Goal: Book appointment/travel/reservation

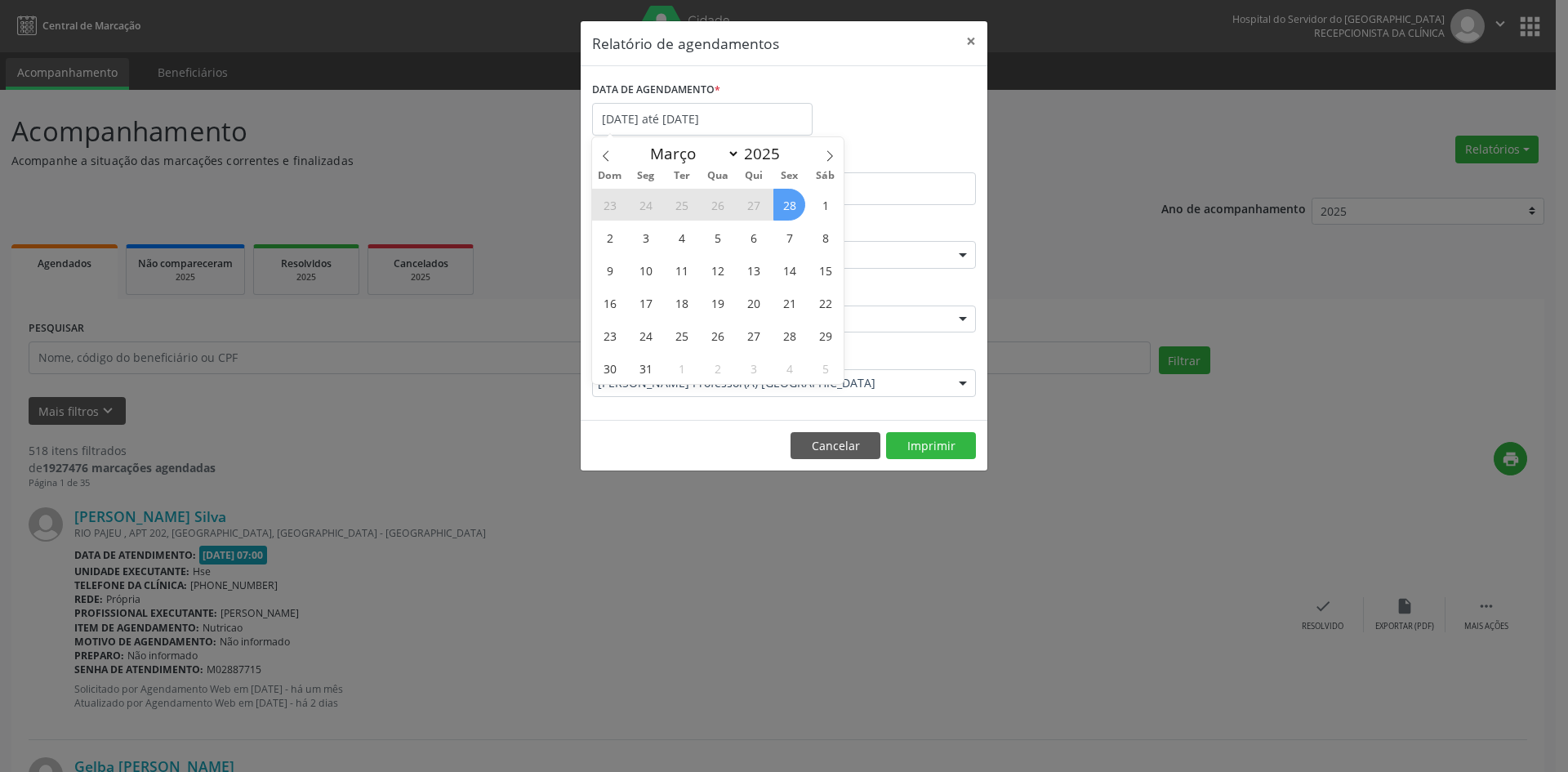
click at [834, 154] on icon at bounding box center [829, 156] width 12 height 12
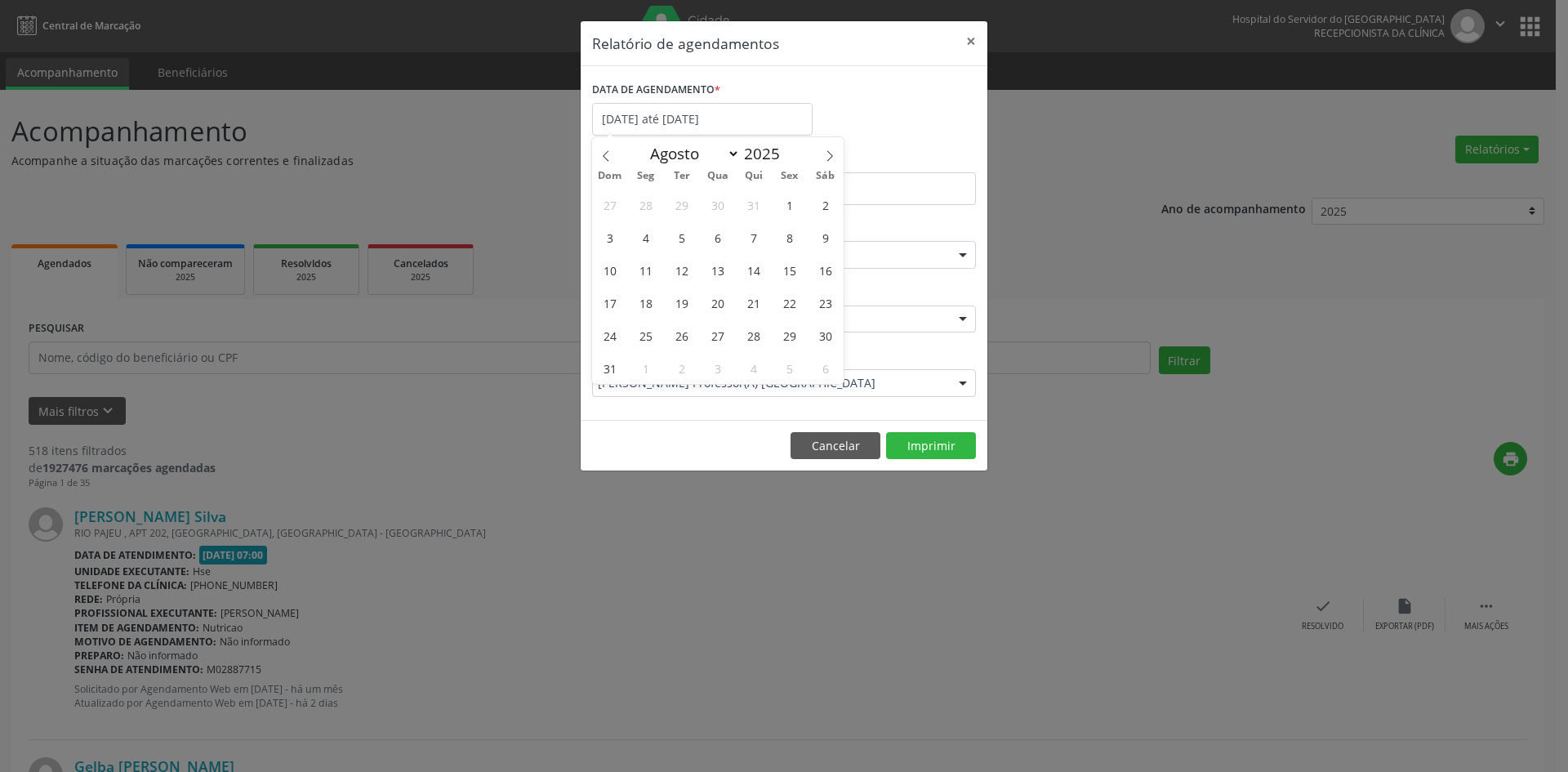
click at [834, 154] on icon at bounding box center [829, 156] width 12 height 12
select select "8"
click at [640, 345] on span "29" at bounding box center [645, 336] width 32 height 32
type input "[DATE]"
click at [640, 345] on span "29" at bounding box center [645, 336] width 32 height 32
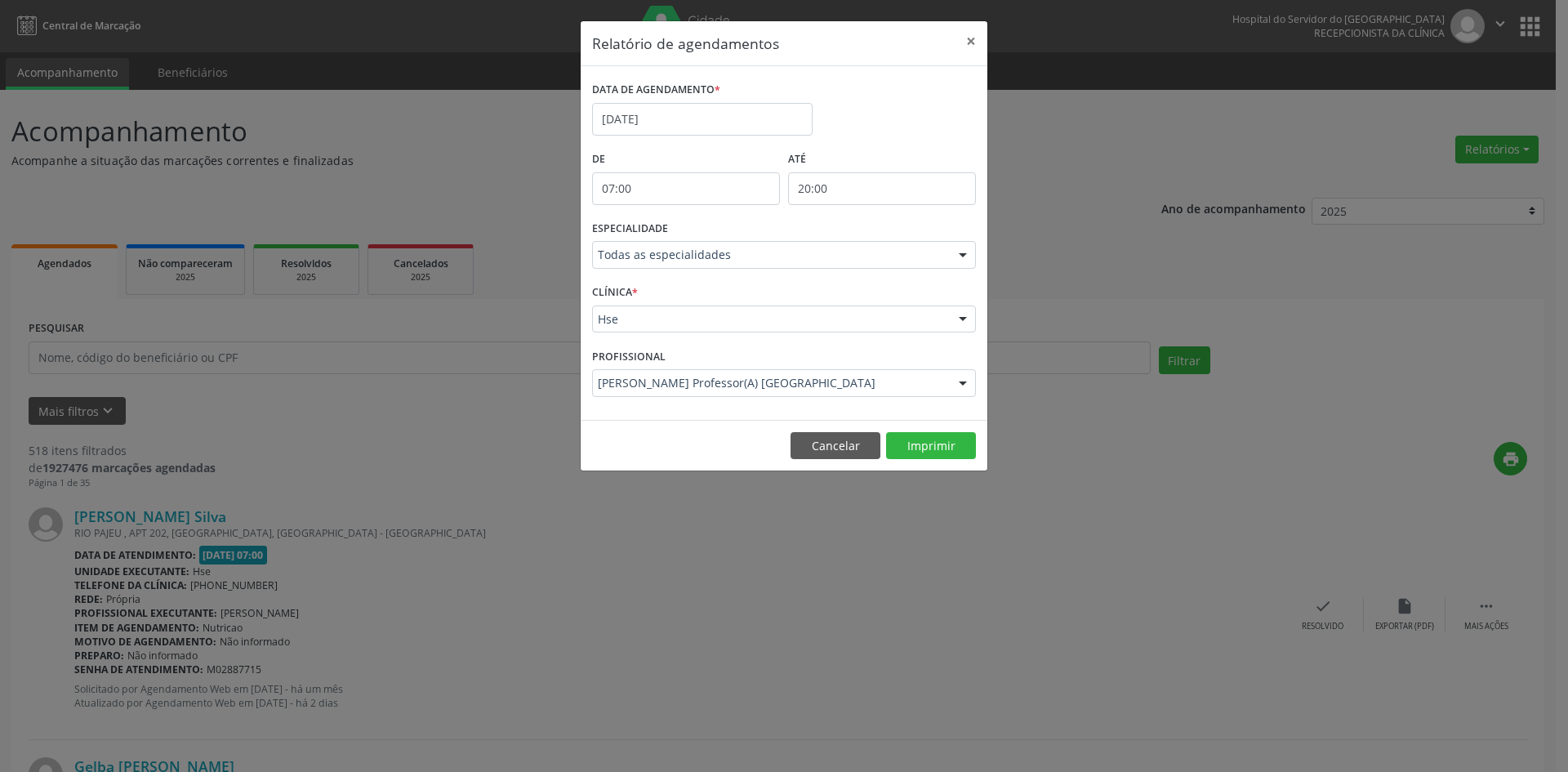
click at [962, 256] on div at bounding box center [963, 256] width 25 height 28
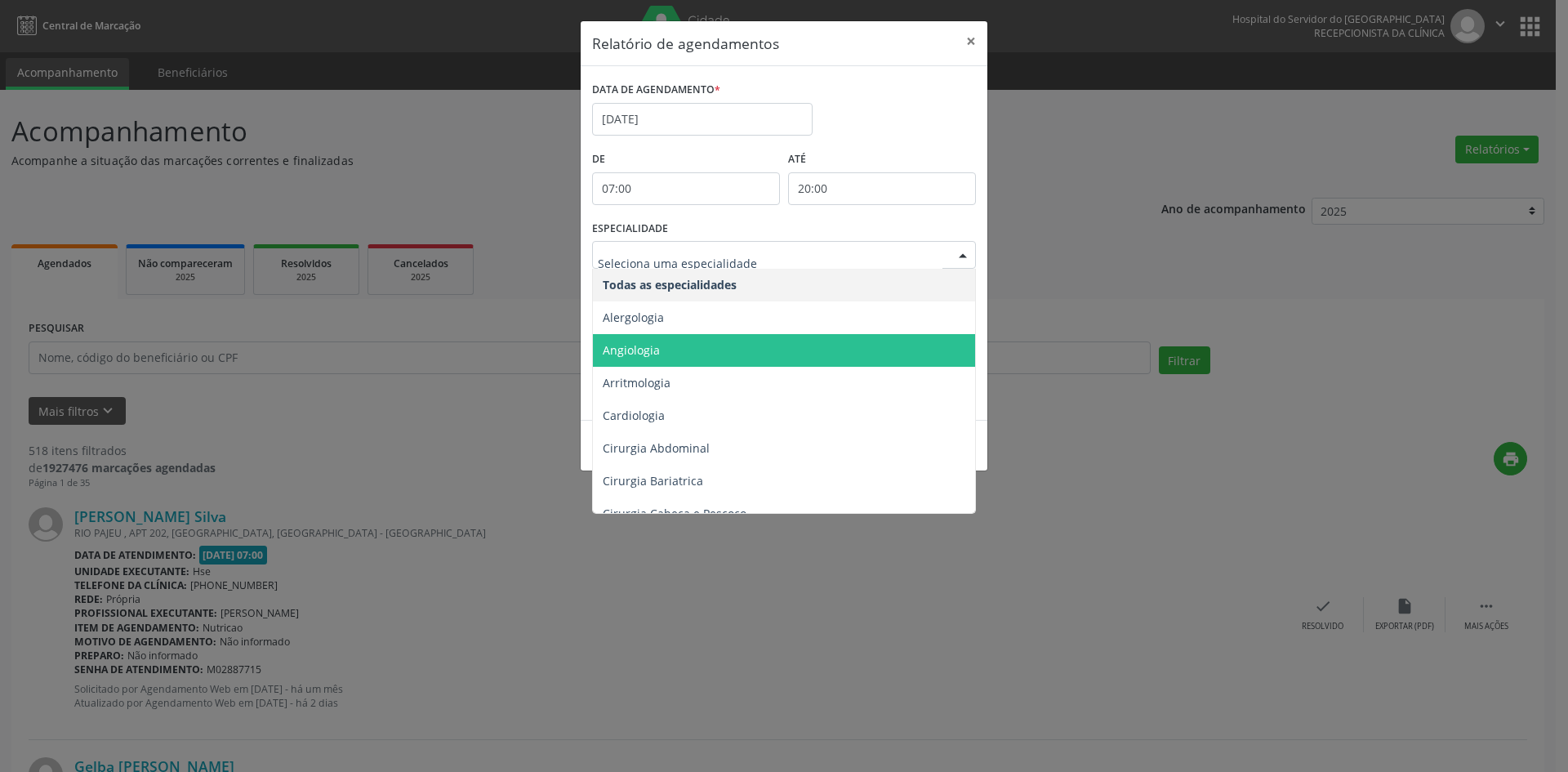
click at [631, 350] on span "Angiologia" at bounding box center [631, 350] width 57 height 16
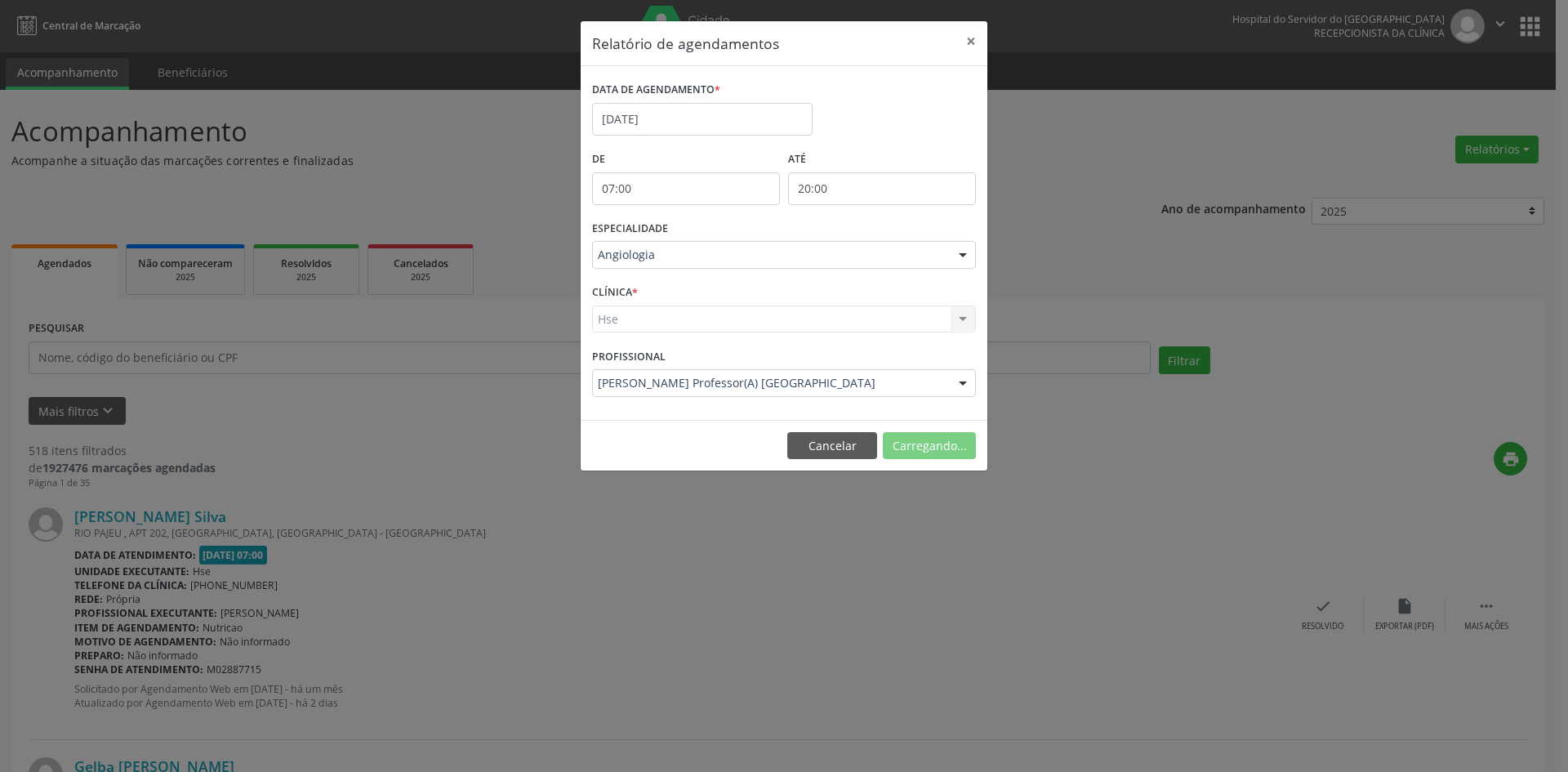
click at [609, 321] on div "Hse Hse Nenhum resultado encontrado para: " " Não há nenhuma opção para ser exi…" at bounding box center [784, 320] width 384 height 28
click at [609, 314] on div "Hse Hse Nenhum resultado encontrado para: " " Não há nenhuma opção para ser exi…" at bounding box center [784, 320] width 384 height 28
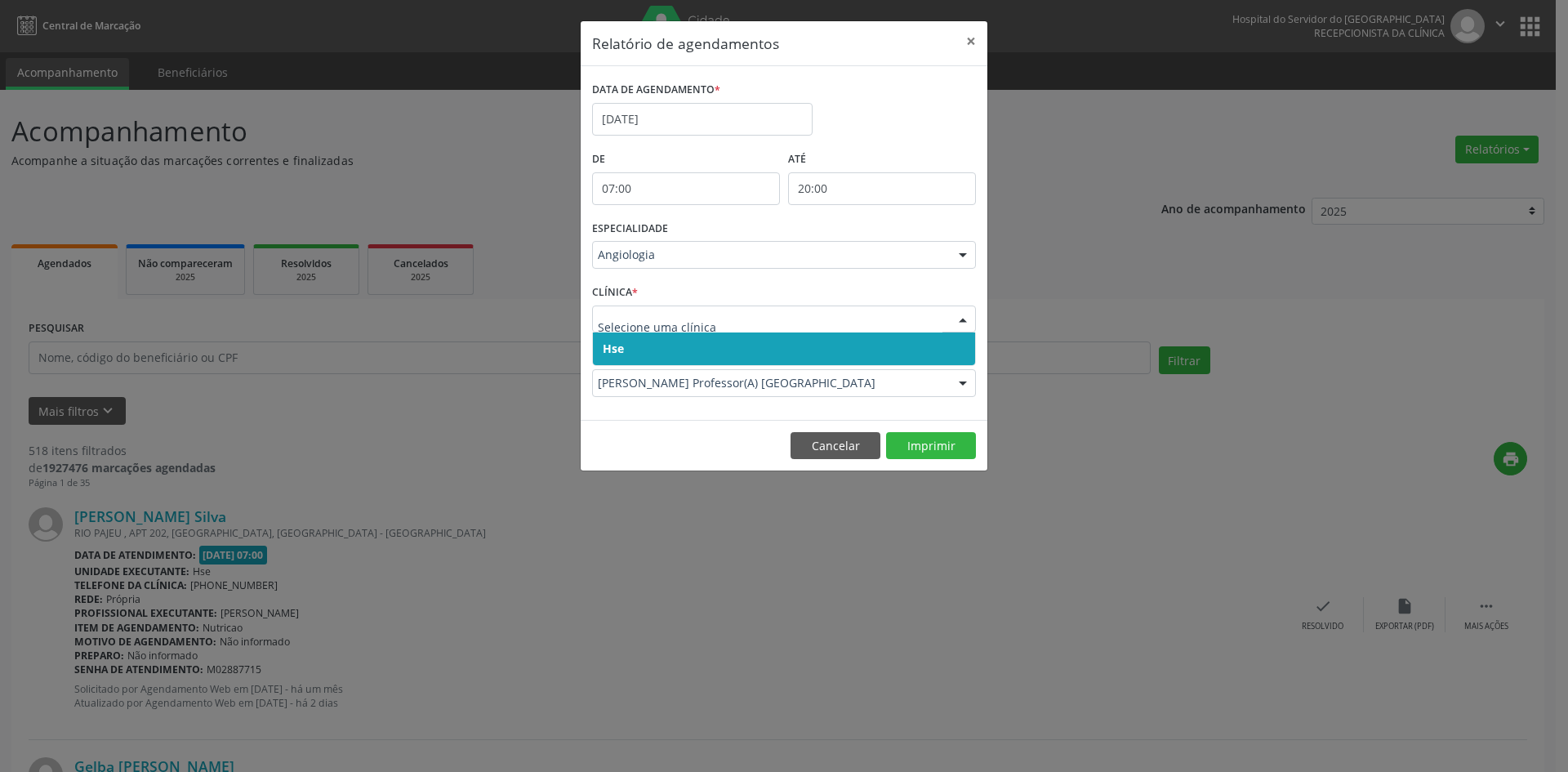
click at [621, 345] on span "Hse" at bounding box center [614, 348] width 21 height 16
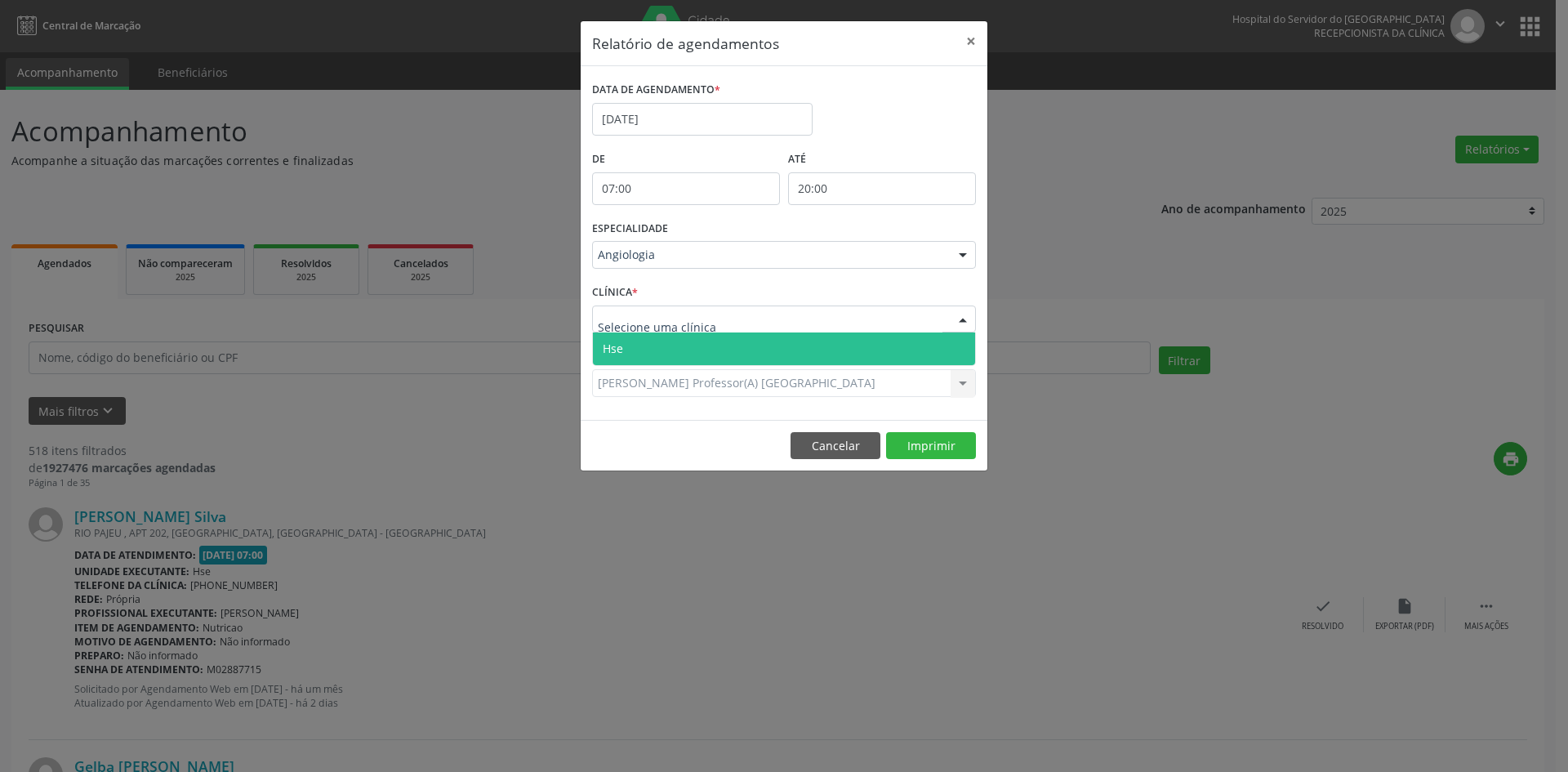
drag, startPoint x: 617, startPoint y: 317, endPoint x: 617, endPoint y: 338, distance: 21.0
click at [617, 339] on span "Hse" at bounding box center [784, 349] width 382 height 33
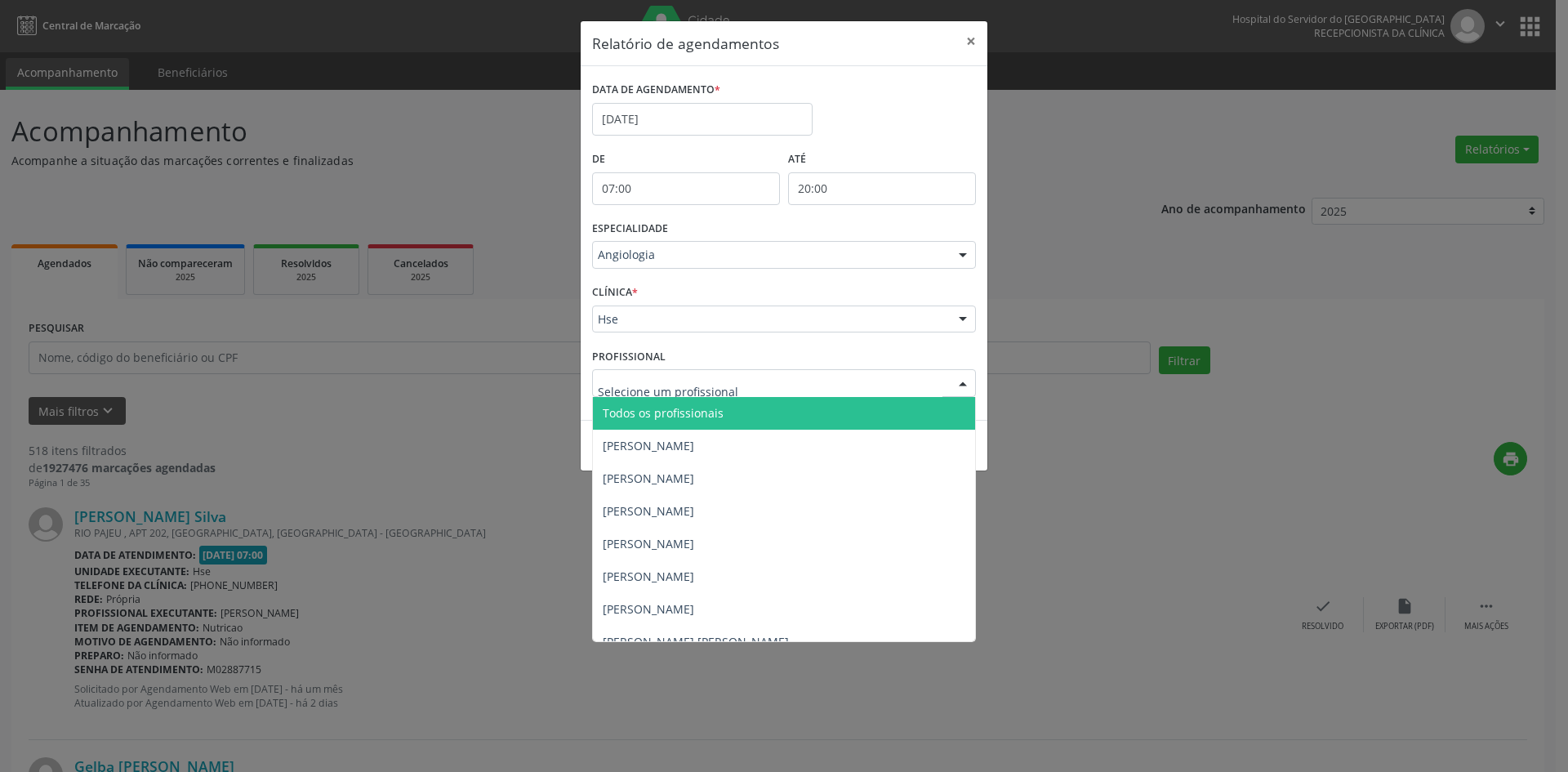
click at [648, 412] on span "Todos os profissionais" at bounding box center [663, 412] width 121 height 16
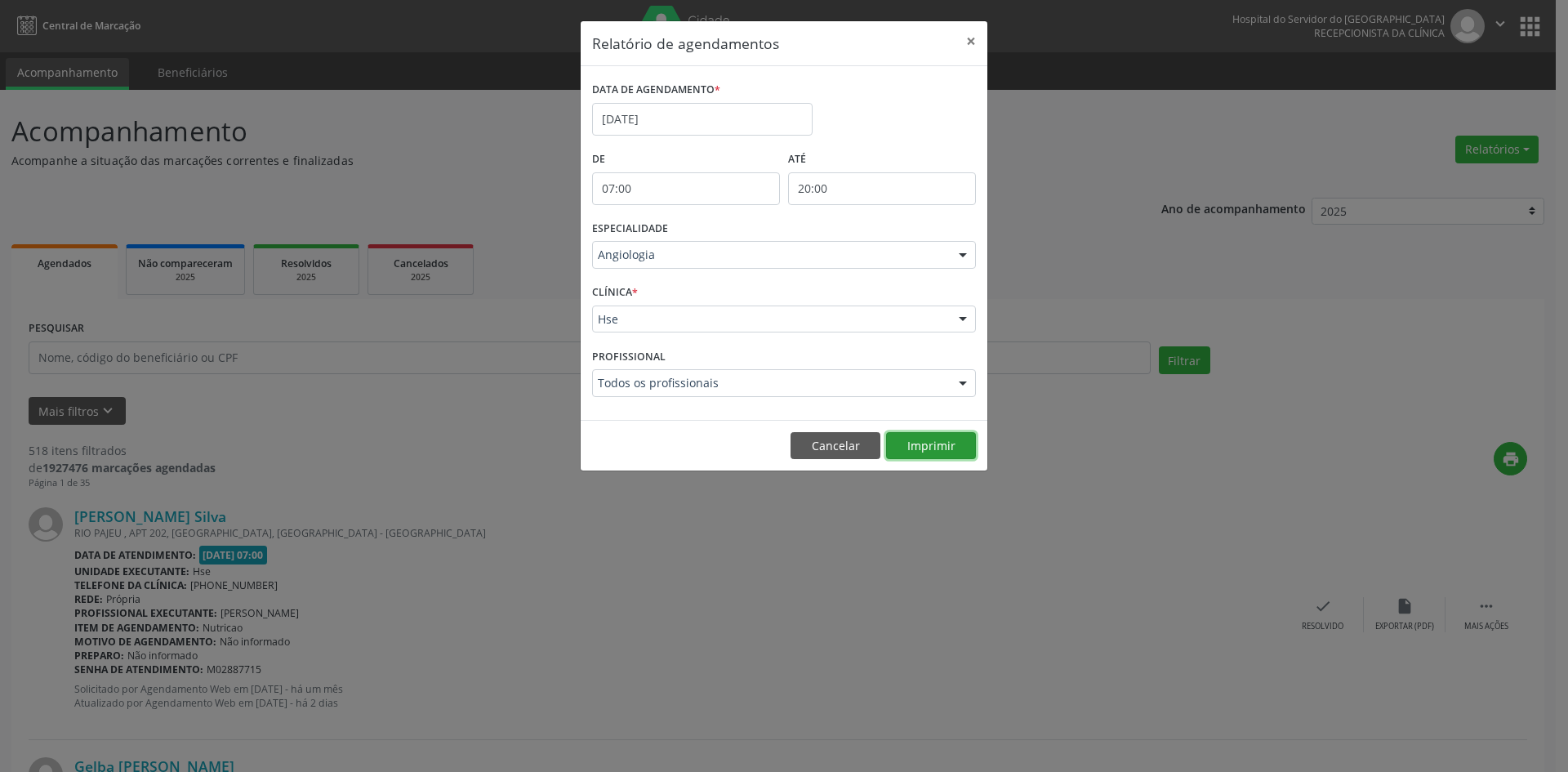
click at [938, 445] on button "Imprimir" at bounding box center [931, 446] width 90 height 28
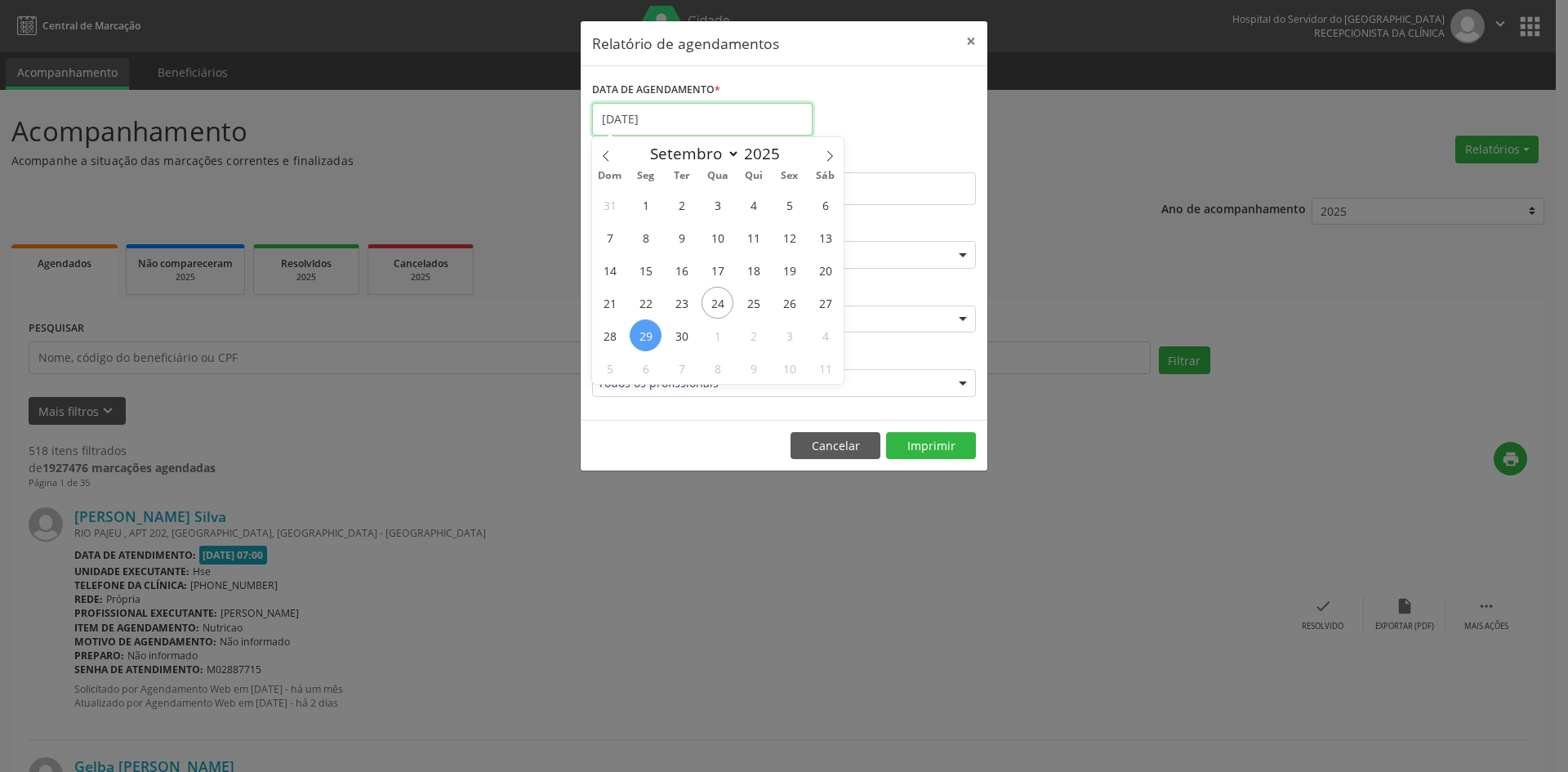
click at [647, 121] on input "[DATE]" at bounding box center [702, 120] width 221 height 33
click at [832, 152] on icon at bounding box center [829, 156] width 12 height 12
select select "9"
click at [715, 203] on span "1" at bounding box center [717, 204] width 32 height 32
type input "[DATE]"
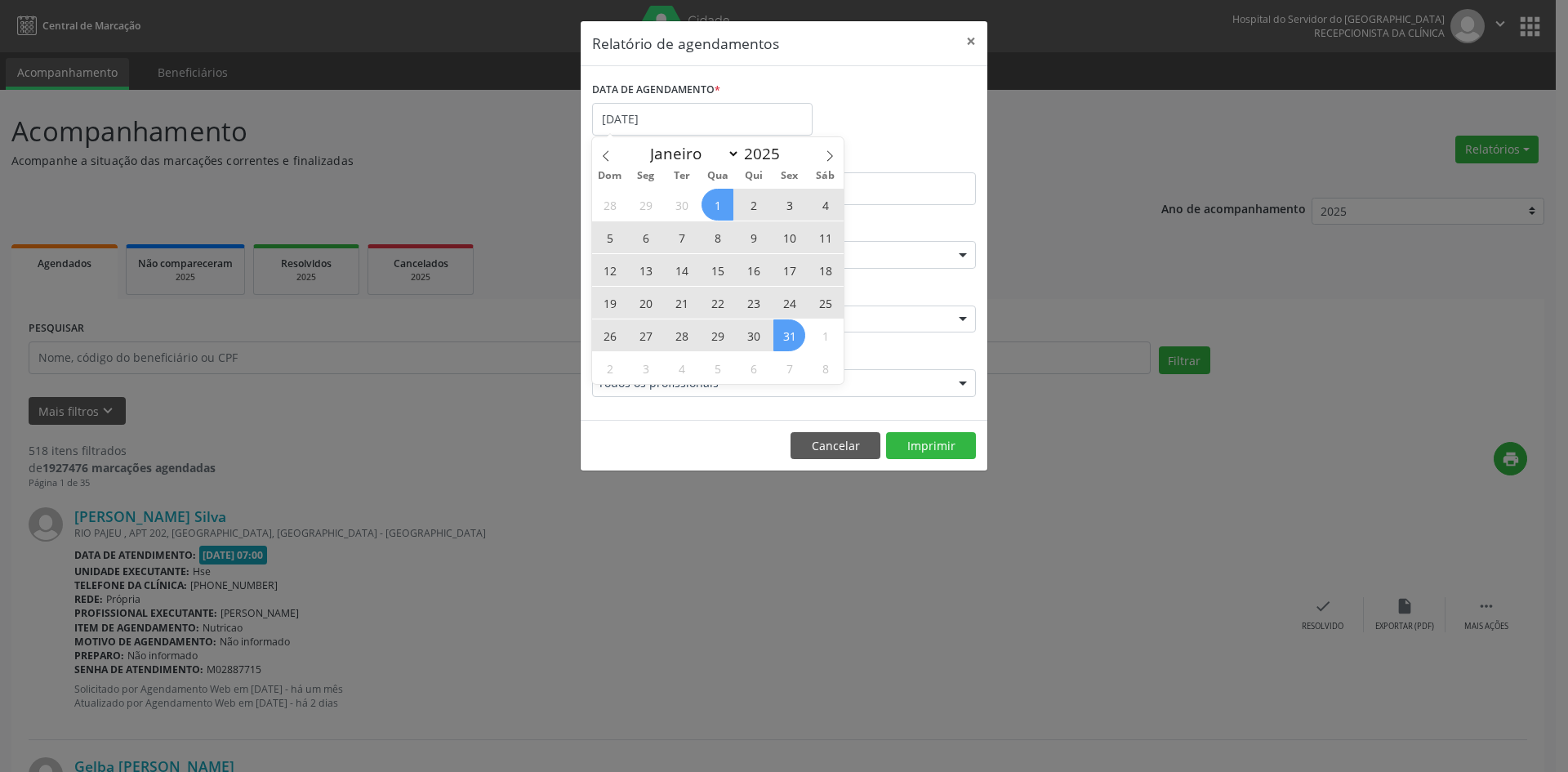
drag, startPoint x: 715, startPoint y: 203, endPoint x: 782, endPoint y: 346, distance: 157.9
click at [782, 346] on div "28 29 30 1 2 3 4 5 6 7 8 9 10 11 12 13 14 15 16 17 18 19 20 21 22 23 24 25 26 2…" at bounding box center [718, 285] width 251 height 196
click at [788, 335] on span "31" at bounding box center [789, 336] width 32 height 32
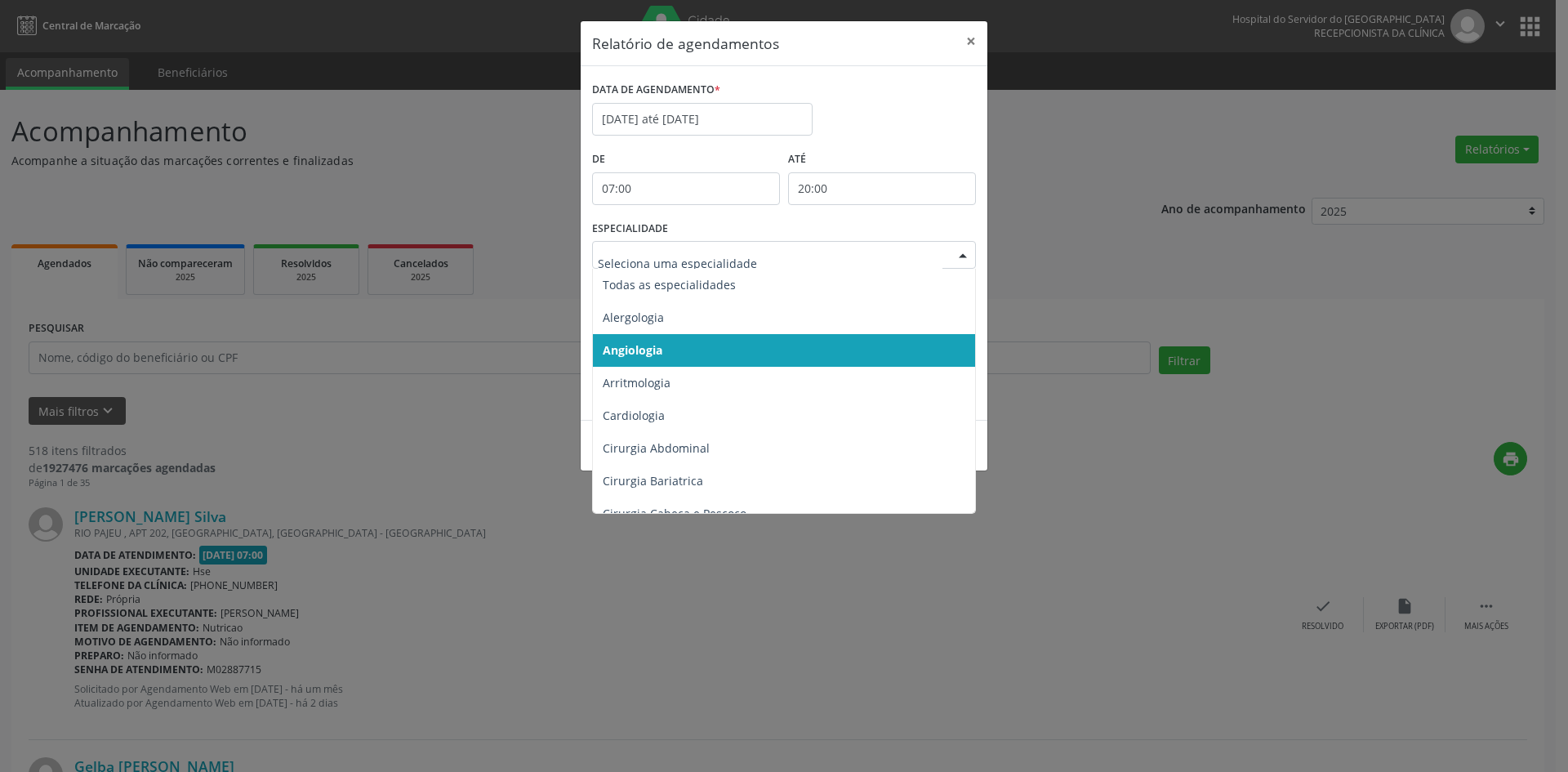
click at [965, 252] on div at bounding box center [963, 256] width 25 height 28
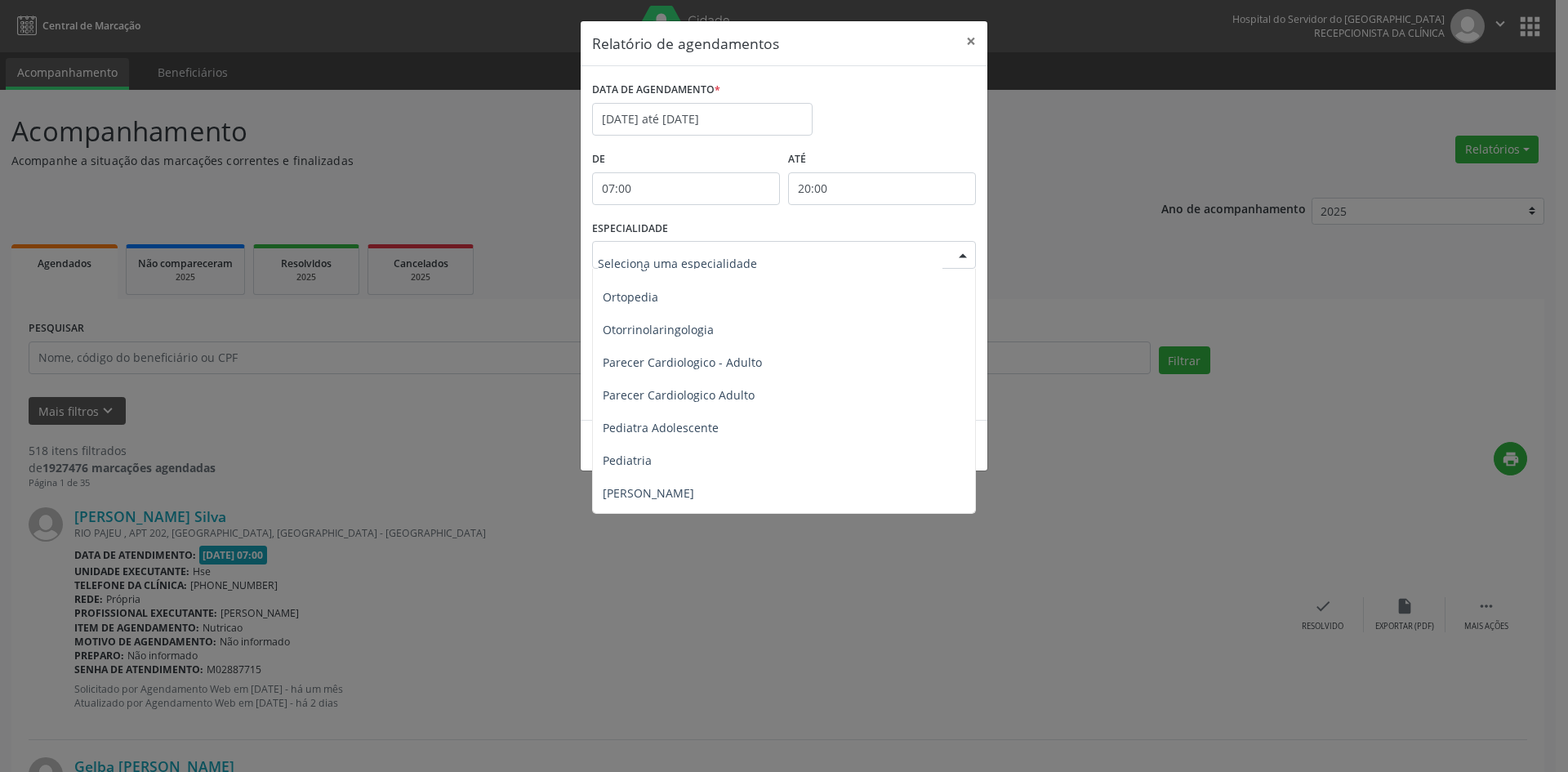
scroll to position [2370, 0]
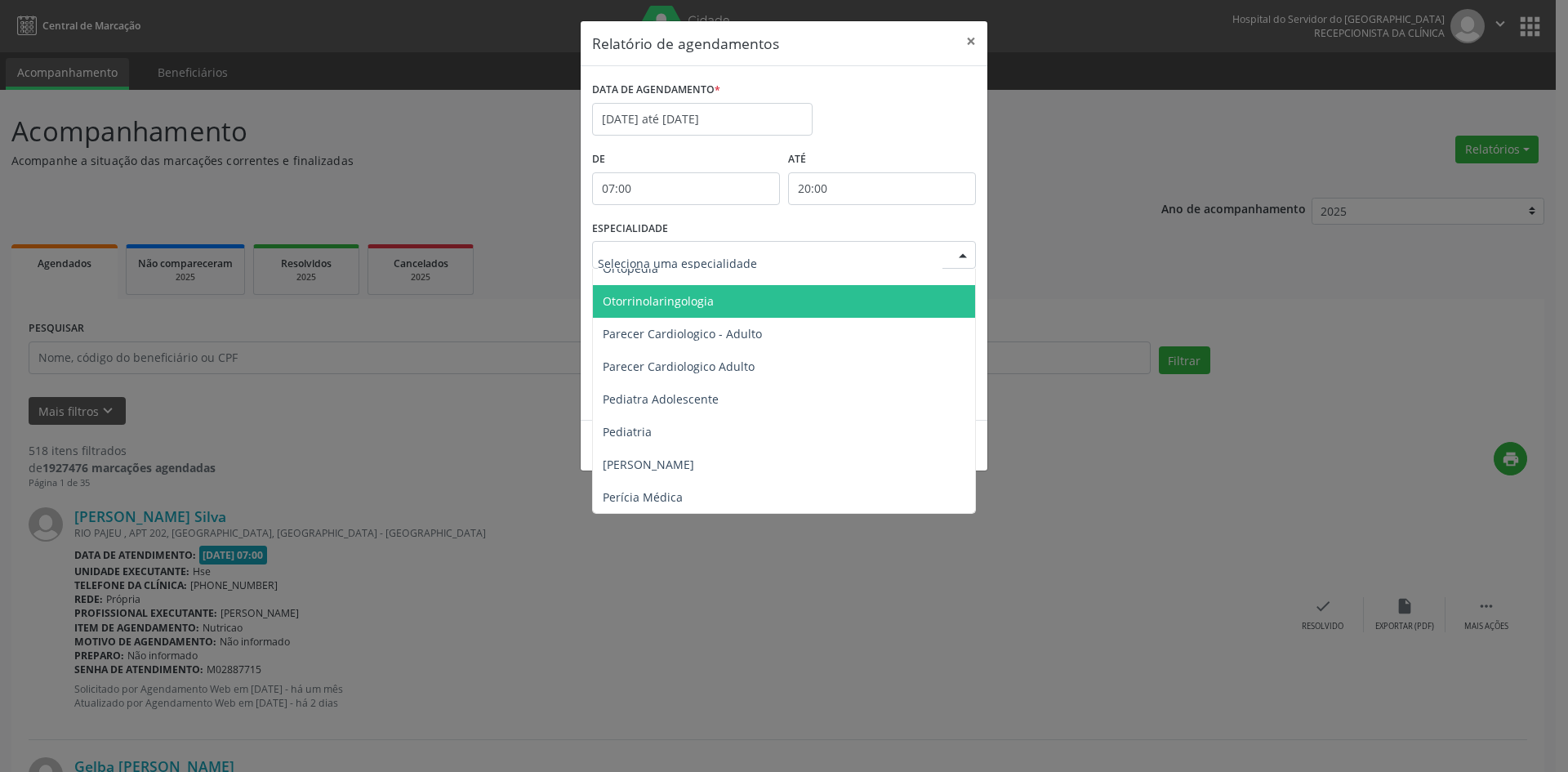
click at [691, 303] on span "Otorrinolaringologia" at bounding box center [658, 301] width 111 height 16
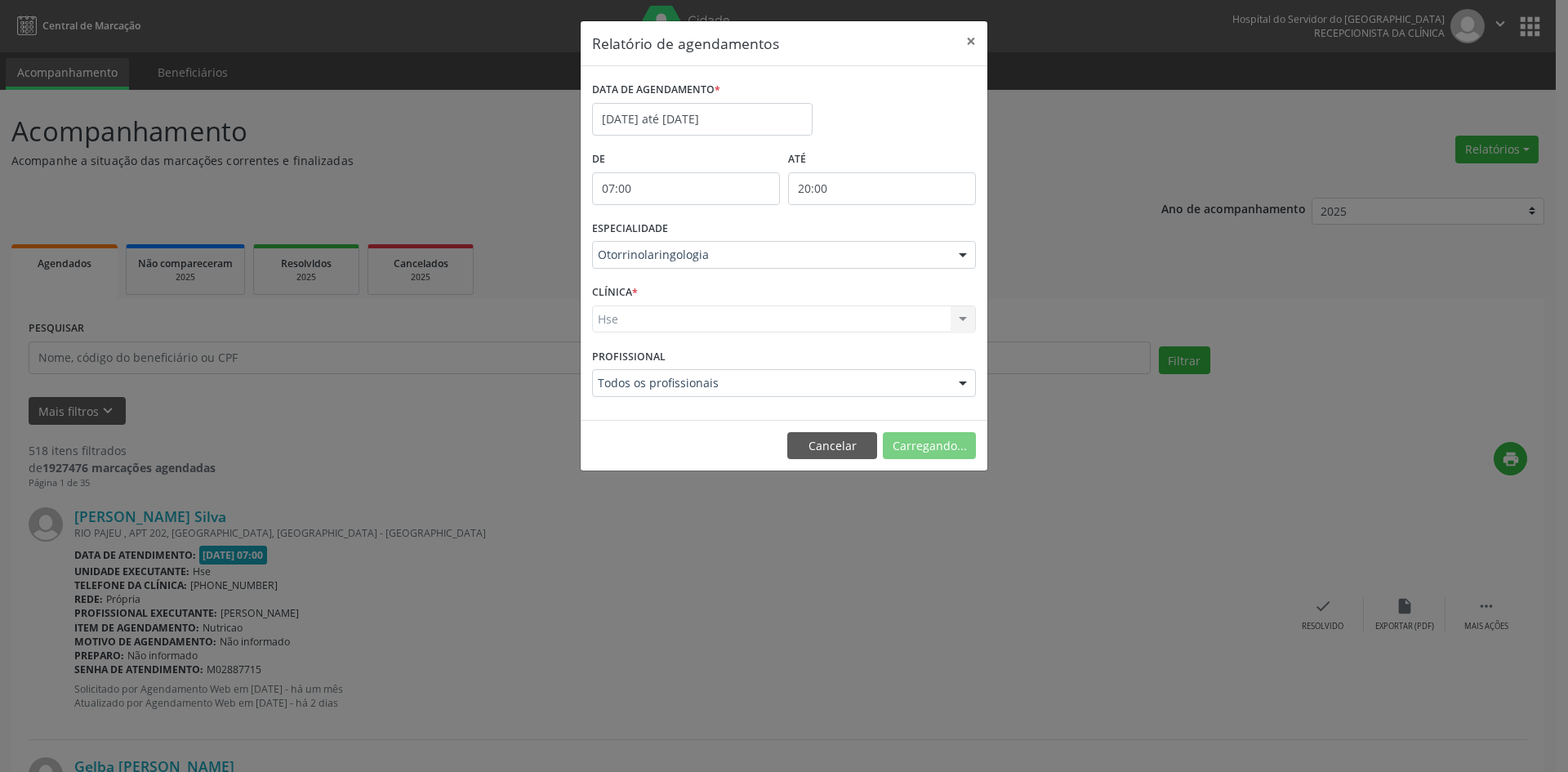
click at [611, 323] on div "Hse Hse Nenhum resultado encontrado para: " " Não há nenhuma opção para ser exi…" at bounding box center [784, 320] width 384 height 28
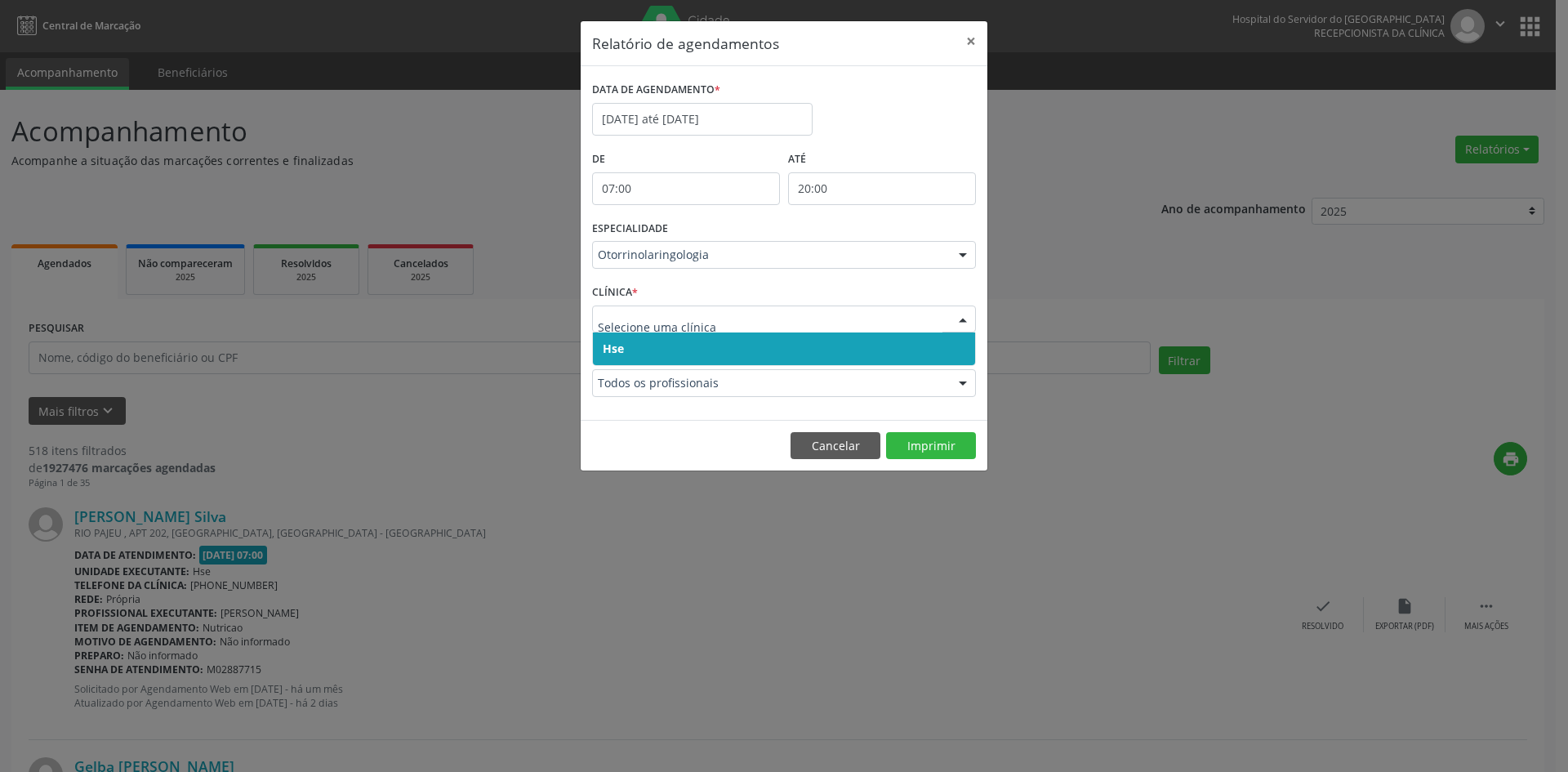
click at [617, 345] on span "Hse" at bounding box center [614, 348] width 21 height 16
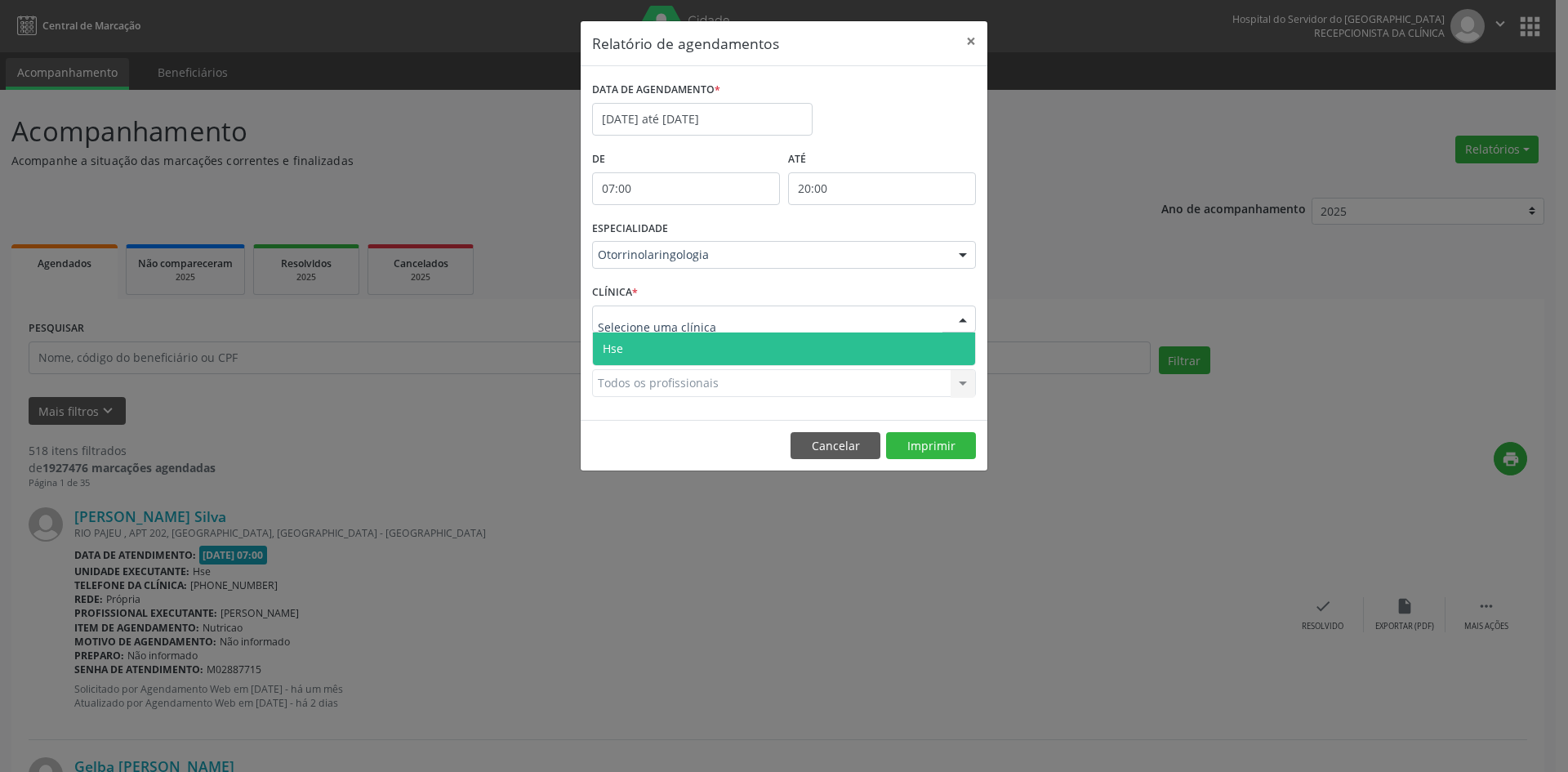
click at [616, 343] on span "Hse" at bounding box center [613, 348] width 21 height 16
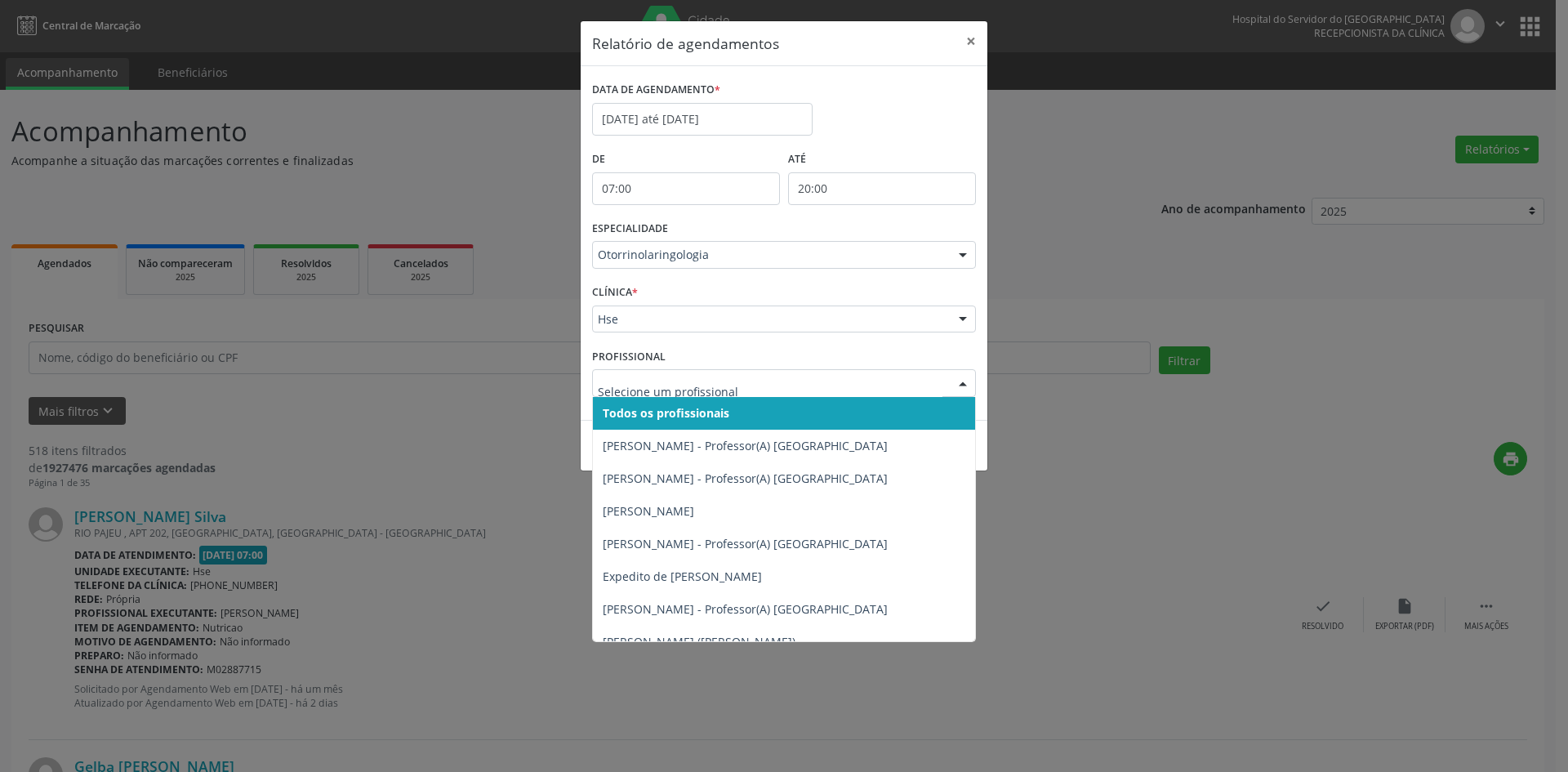
click at [623, 412] on span "Todos os profissionais" at bounding box center [666, 412] width 126 height 16
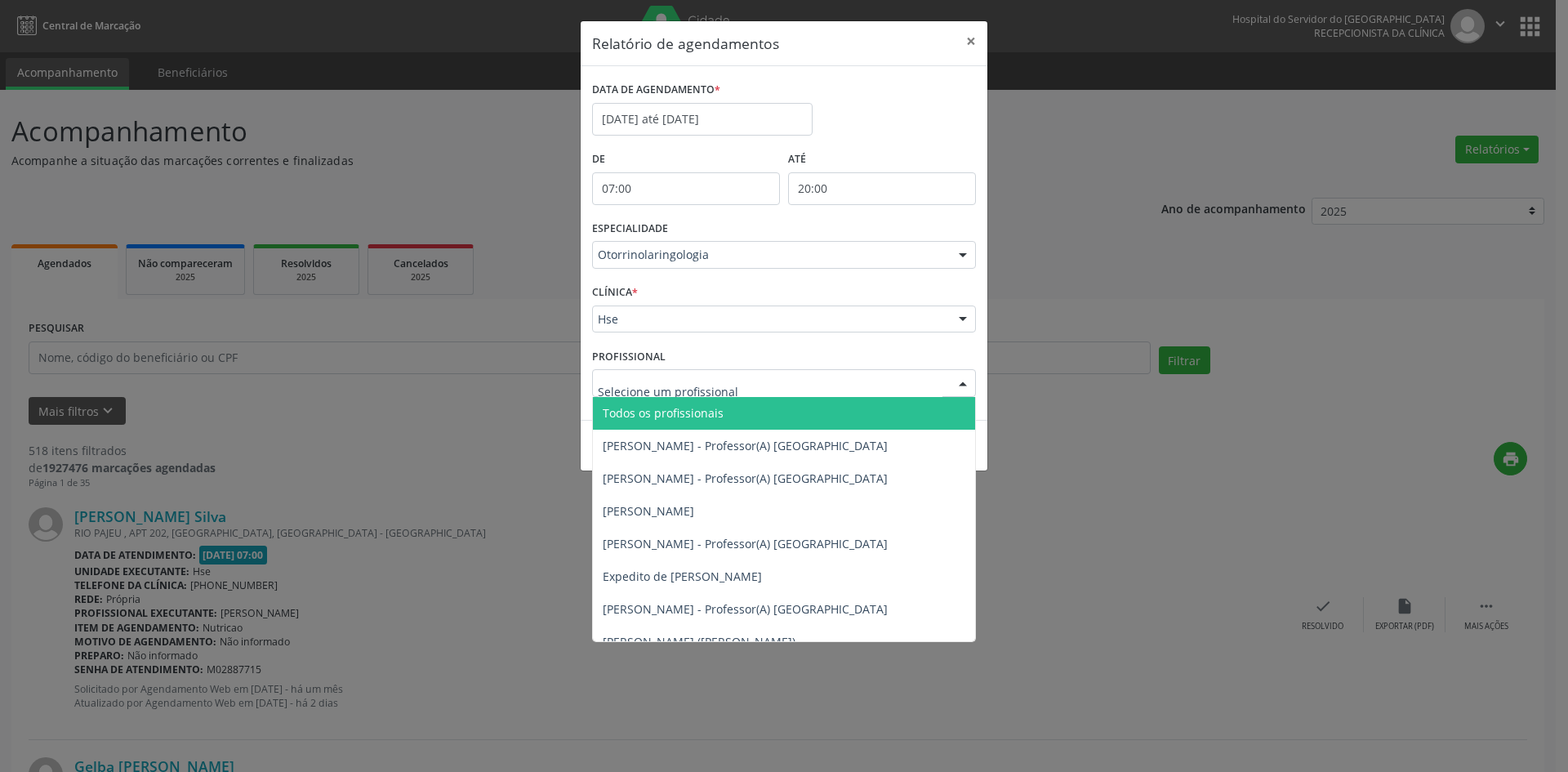
click at [635, 412] on span "Todos os profissionais" at bounding box center [663, 412] width 121 height 16
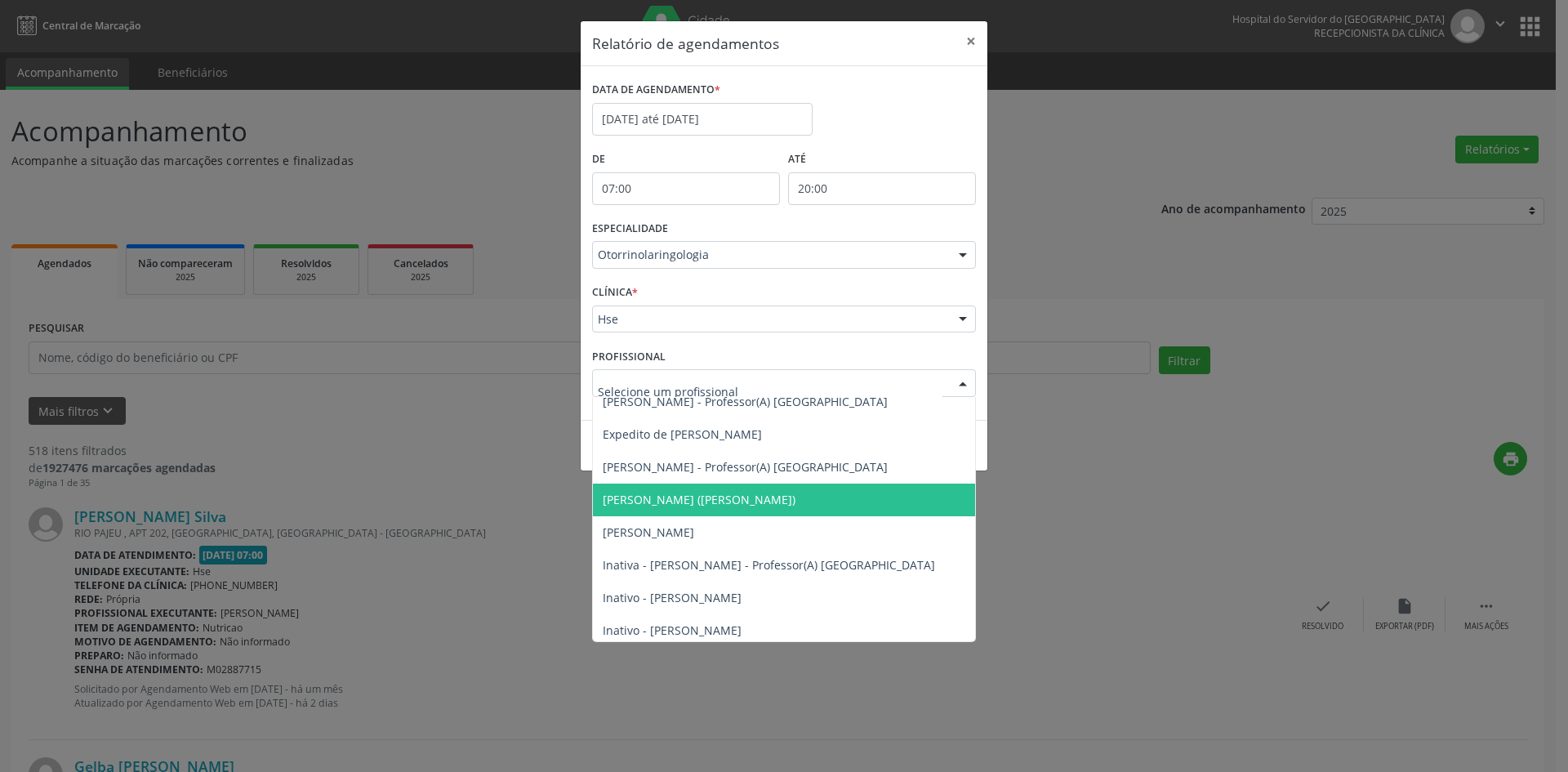
scroll to position [164, 0]
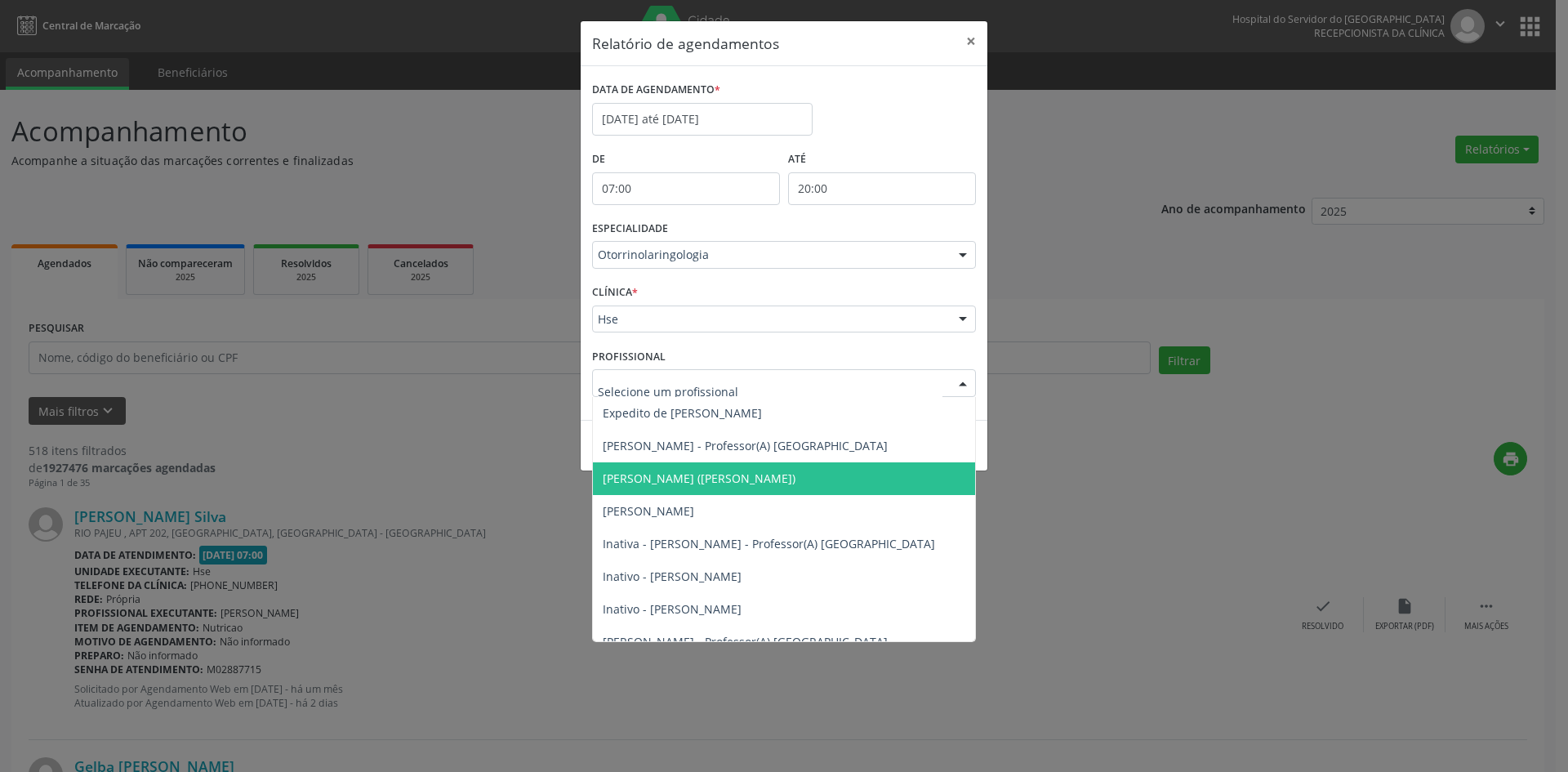
click at [725, 474] on span "[PERSON_NAME] ([PERSON_NAME])" at bounding box center [699, 478] width 192 height 16
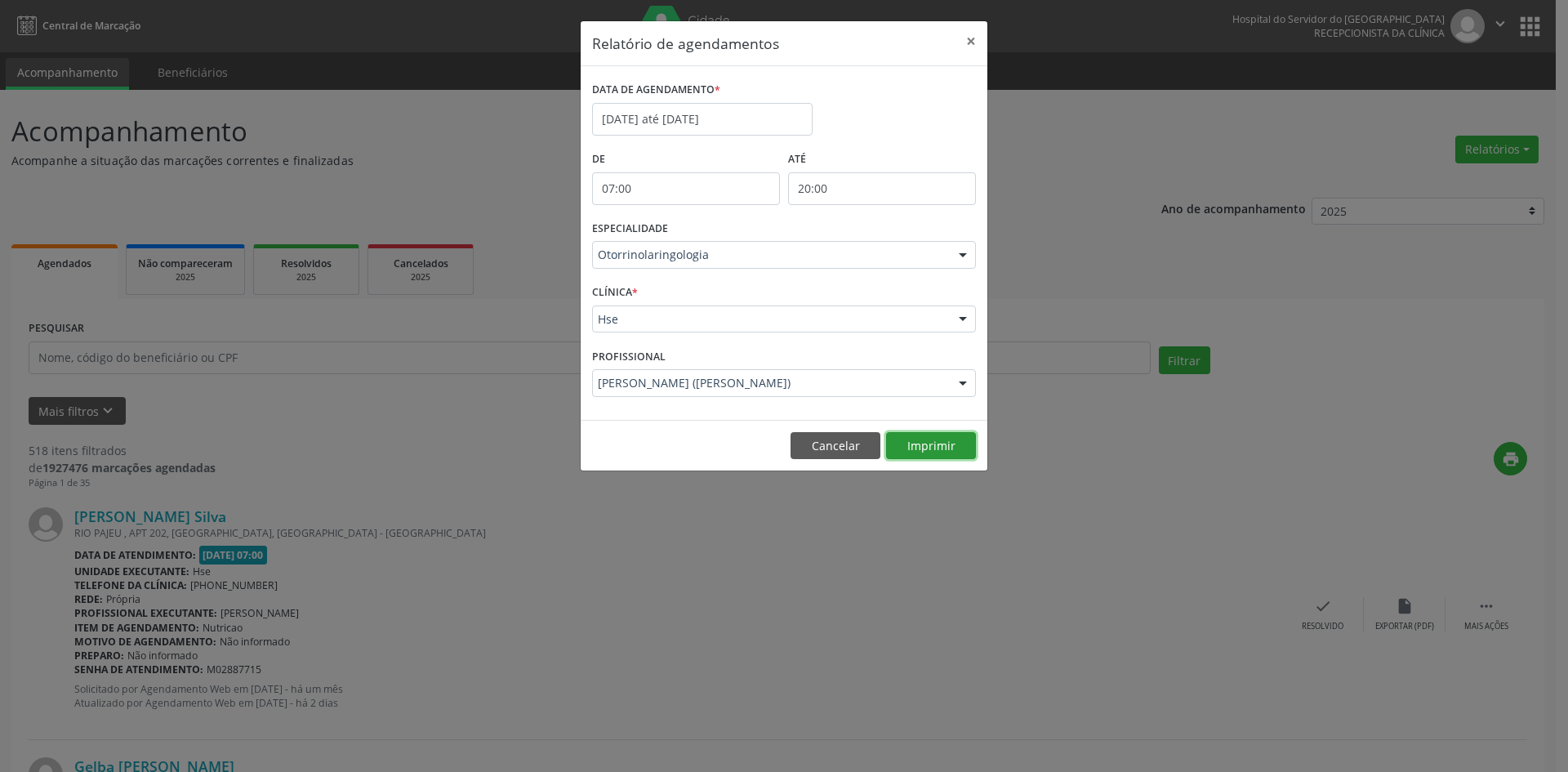
click at [932, 445] on button "Imprimir" at bounding box center [931, 446] width 90 height 28
click at [648, 114] on input "[DATE] até [DATE]" at bounding box center [702, 120] width 221 height 33
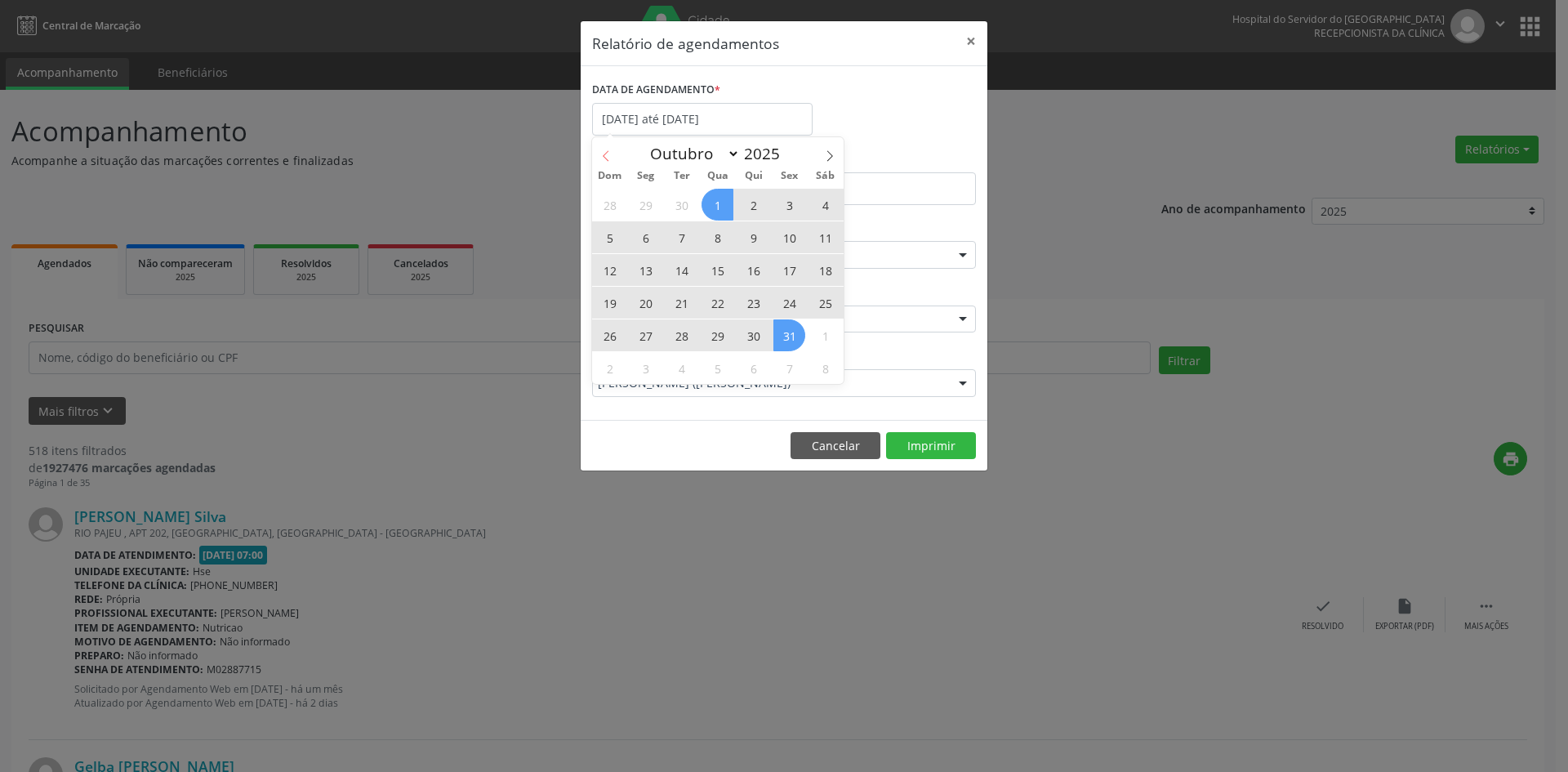
click at [596, 140] on span at bounding box center [606, 151] width 28 height 28
select select "8"
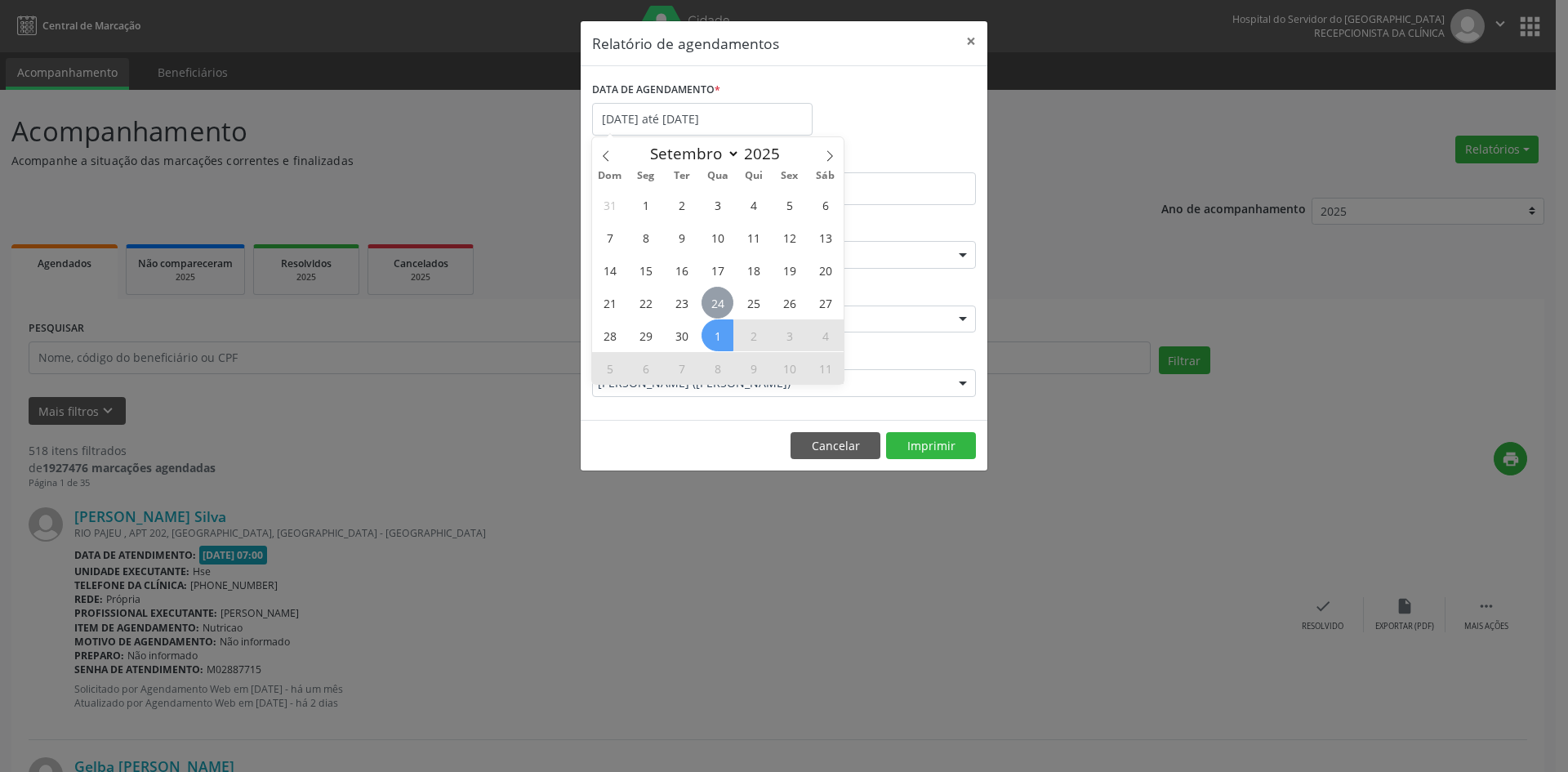
click at [719, 303] on span "24" at bounding box center [717, 303] width 32 height 32
type input "[DATE]"
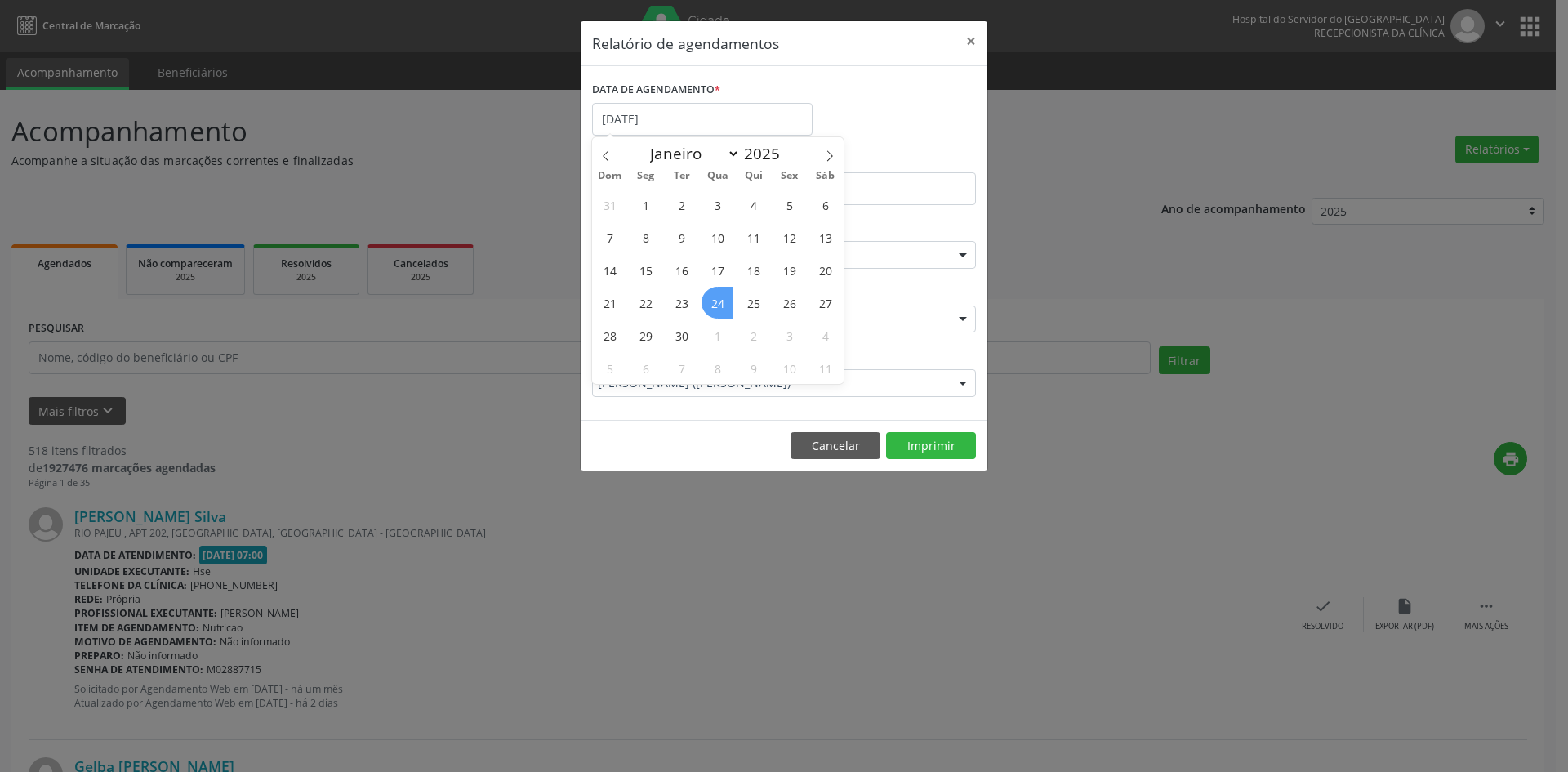
click at [719, 303] on span "24" at bounding box center [717, 303] width 32 height 32
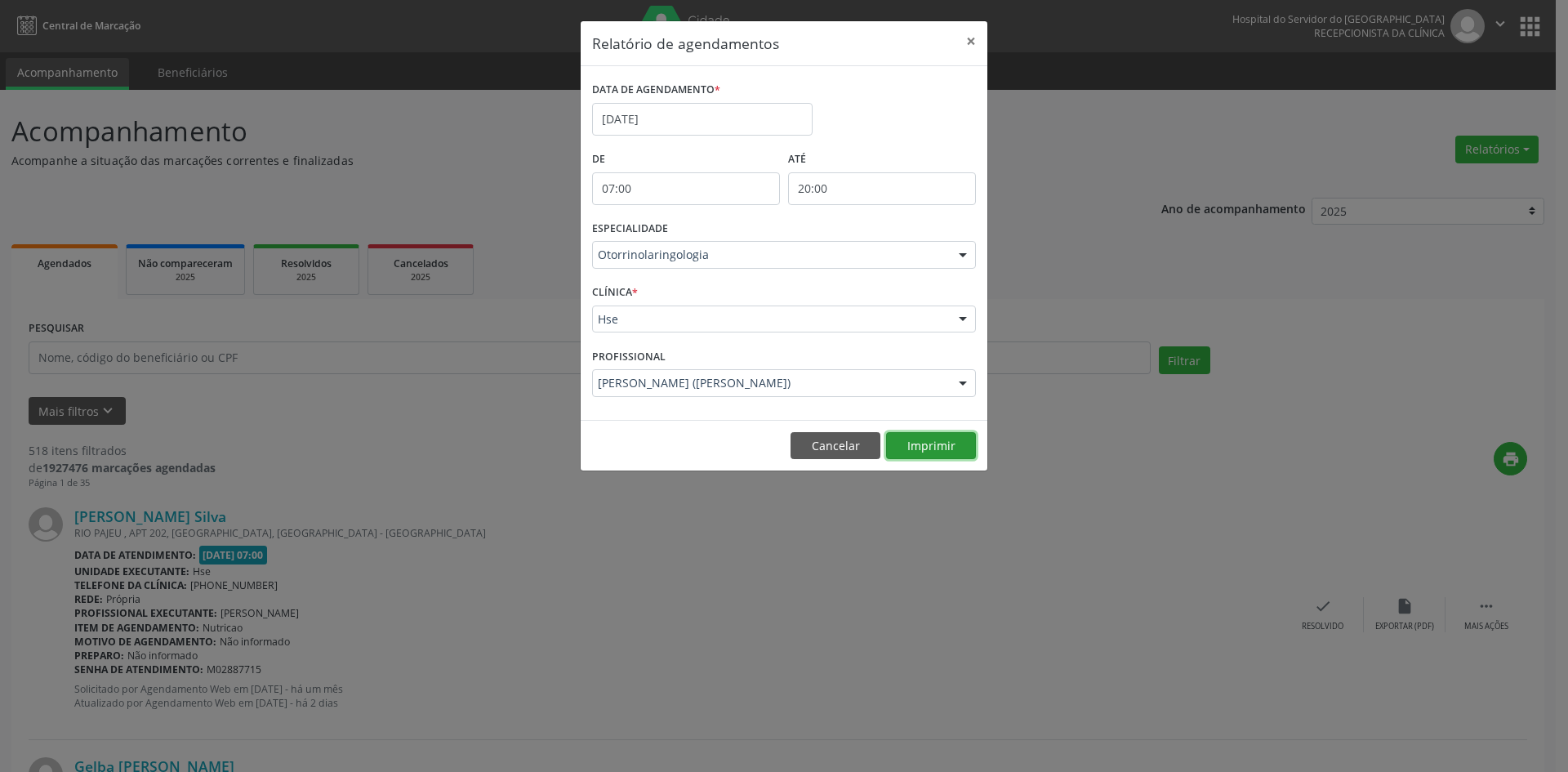
click at [940, 447] on button "Imprimir" at bounding box center [931, 446] width 90 height 28
